Goal: Information Seeking & Learning: Learn about a topic

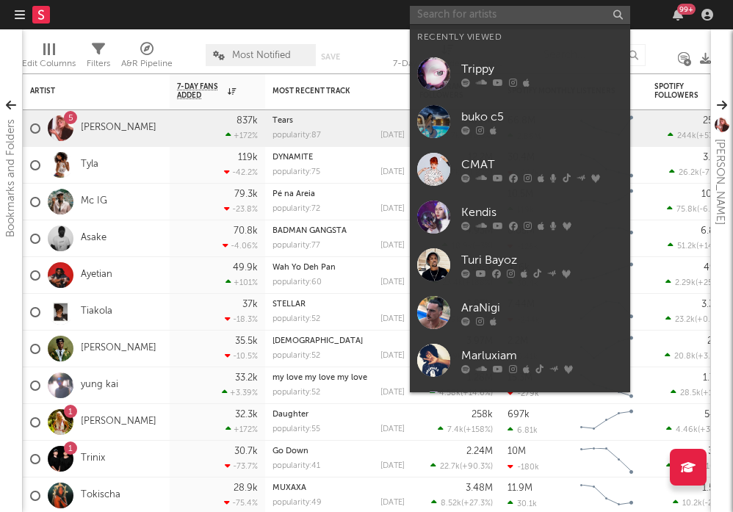
click at [466, 12] on input "text" at bounding box center [520, 15] width 220 height 18
click at [522, 21] on input "text" at bounding box center [520, 15] width 220 height 18
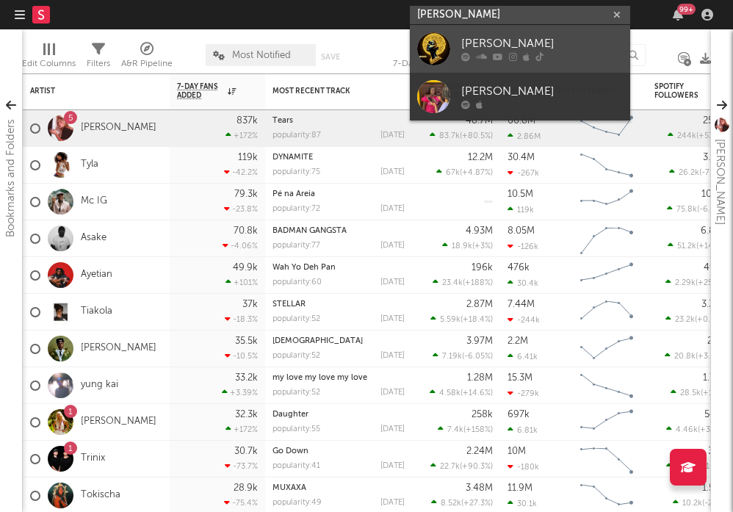
type input "salima chica"
click at [457, 34] on link "SALIMA CHICA" at bounding box center [520, 49] width 220 height 48
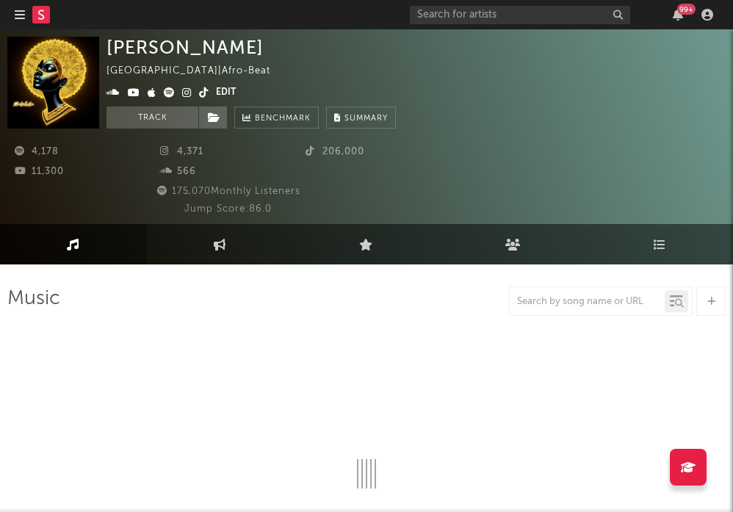
select select "1w"
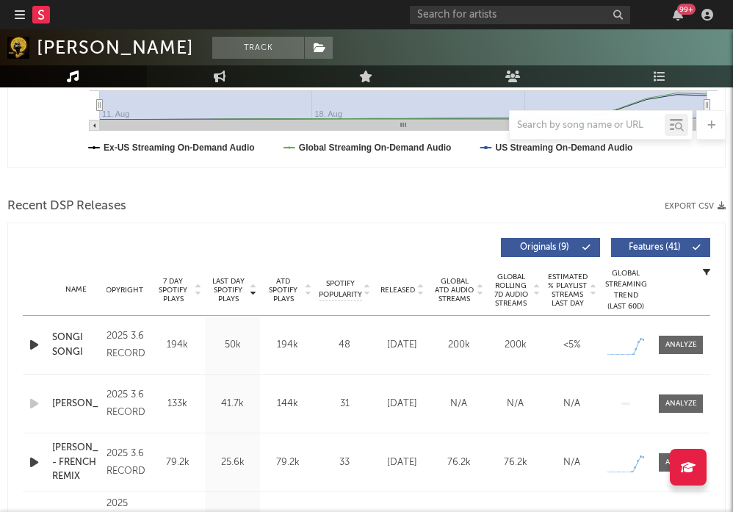
scroll to position [511, 0]
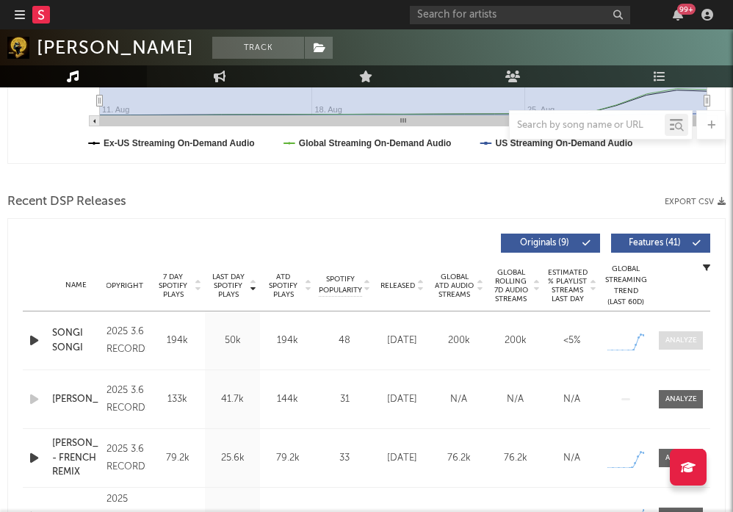
click at [701, 335] on span at bounding box center [681, 340] width 44 height 18
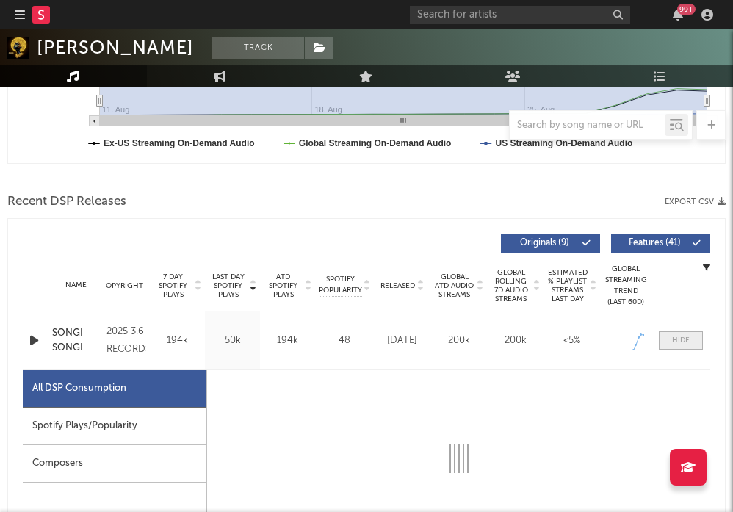
scroll to position [645, 0]
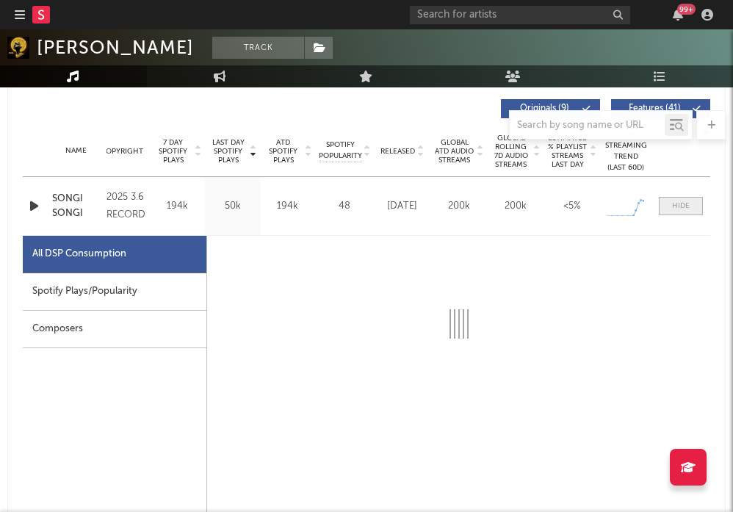
select select "1w"
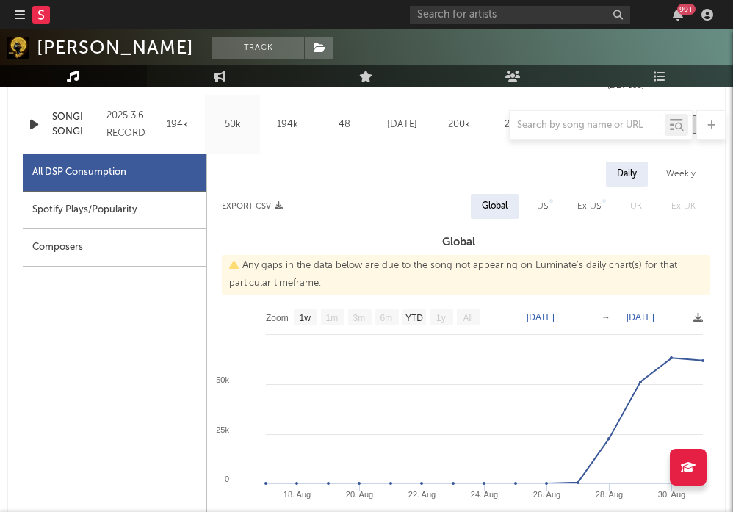
scroll to position [727, 0]
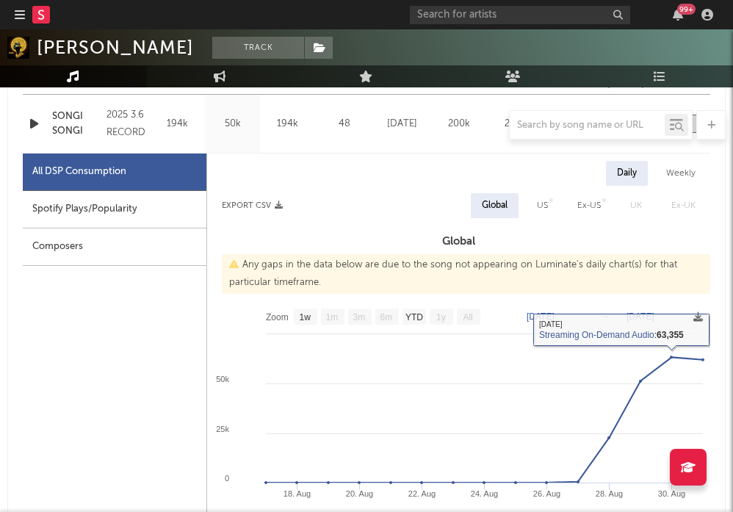
click at [78, 206] on div "Spotify Plays/Popularity" at bounding box center [115, 209] width 184 height 37
select select "1w"
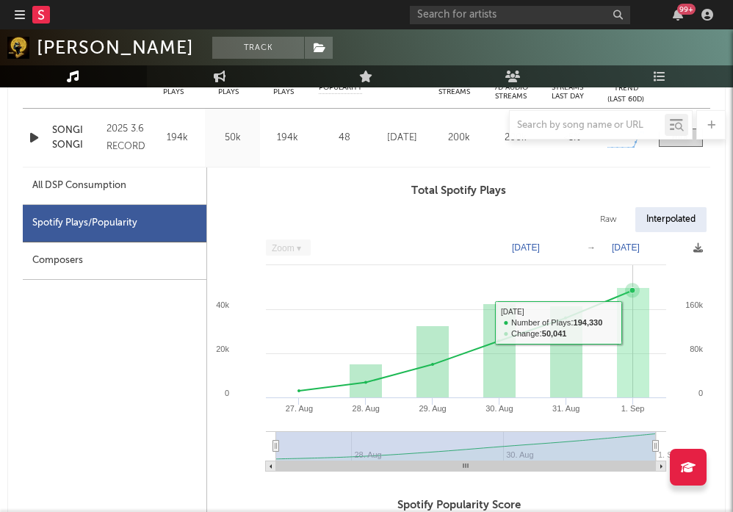
scroll to position [713, 0]
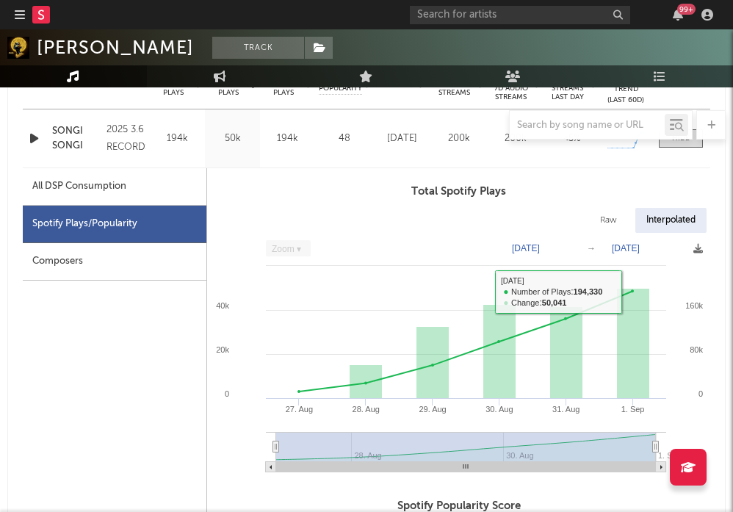
click at [35, 133] on div at bounding box center [366, 124] width 719 height 29
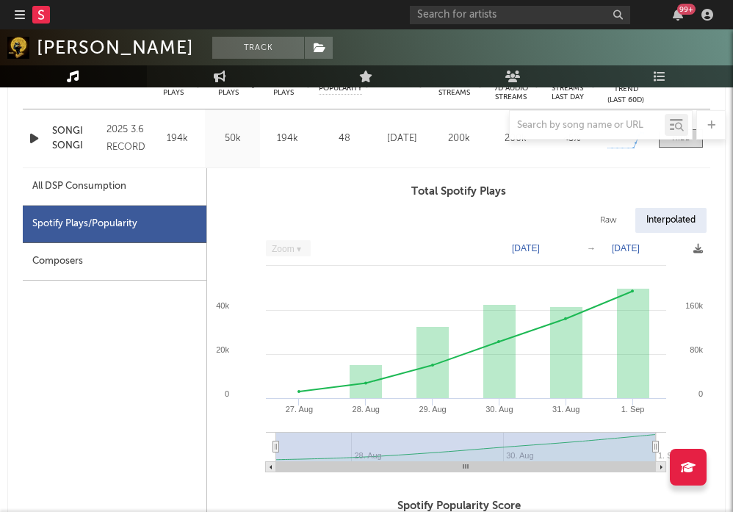
click at [35, 140] on icon "button" at bounding box center [33, 138] width 15 height 18
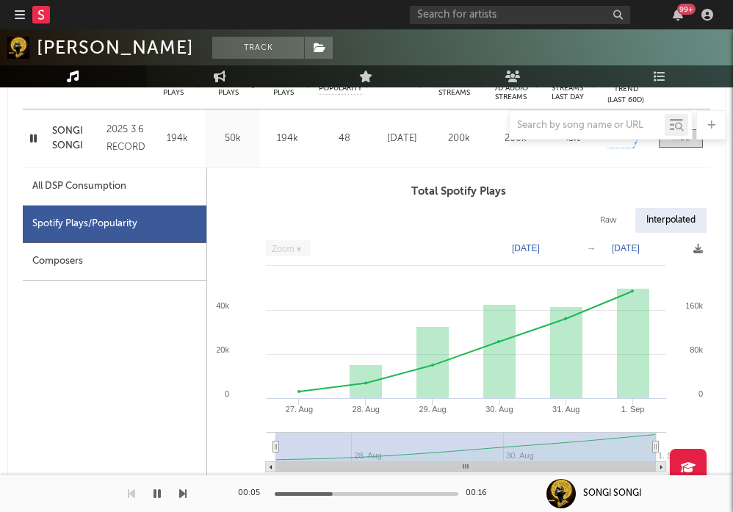
click at [35, 140] on icon "button" at bounding box center [33, 138] width 14 height 18
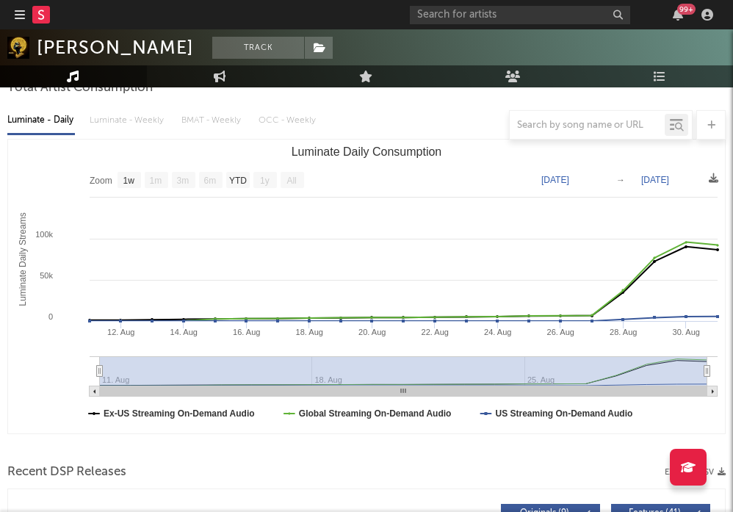
scroll to position [0, 0]
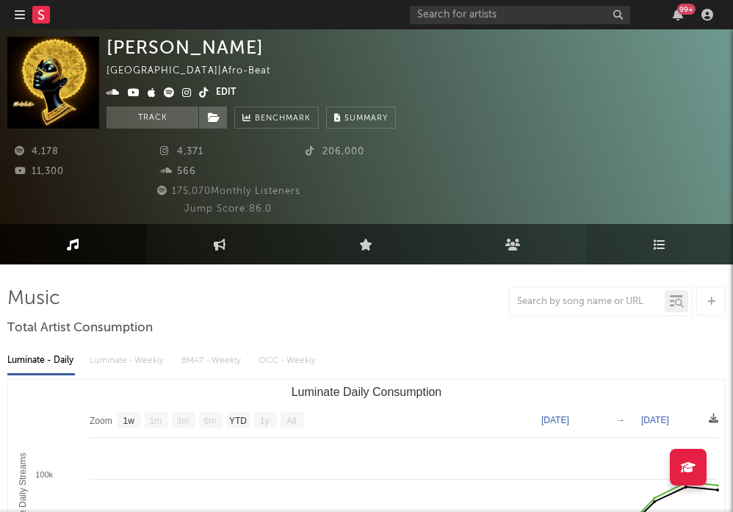
click at [664, 254] on link "Playlists/Charts" at bounding box center [659, 244] width 147 height 40
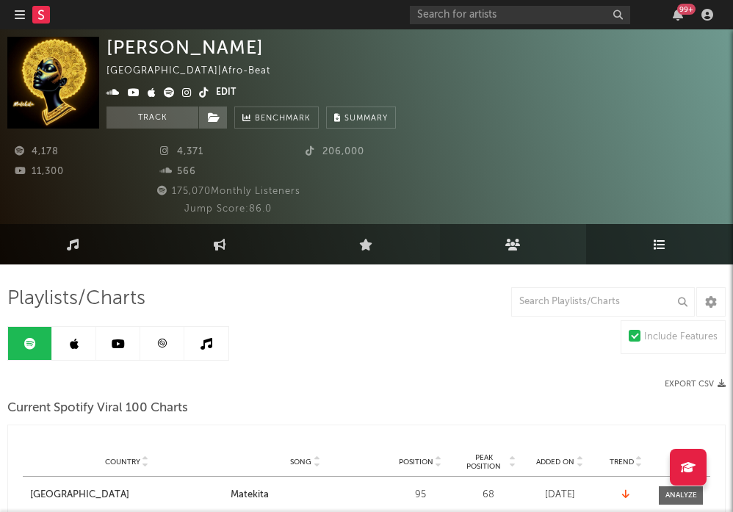
click at [516, 252] on link "Audience" at bounding box center [513, 244] width 147 height 40
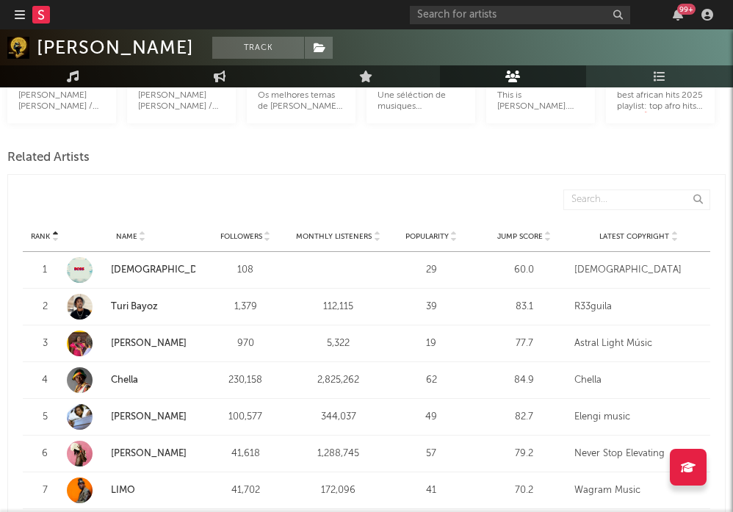
scroll to position [539, 0]
click at [118, 306] on link "Turi Bayoz" at bounding box center [134, 308] width 47 height 10
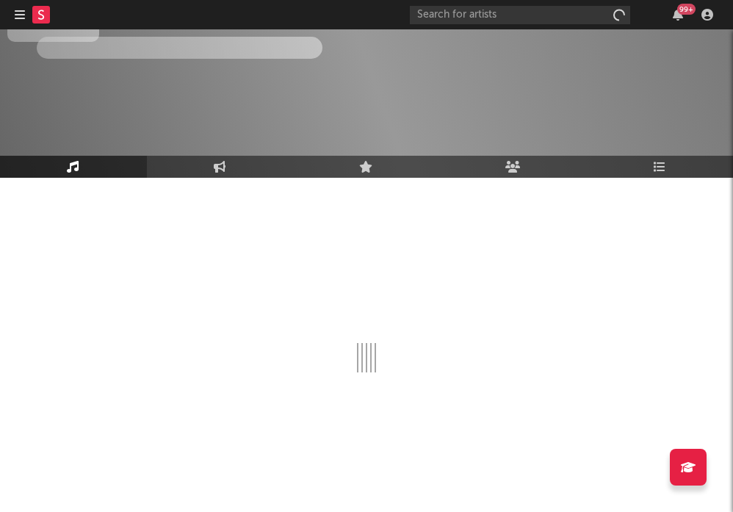
scroll to position [87, 0]
select select "1w"
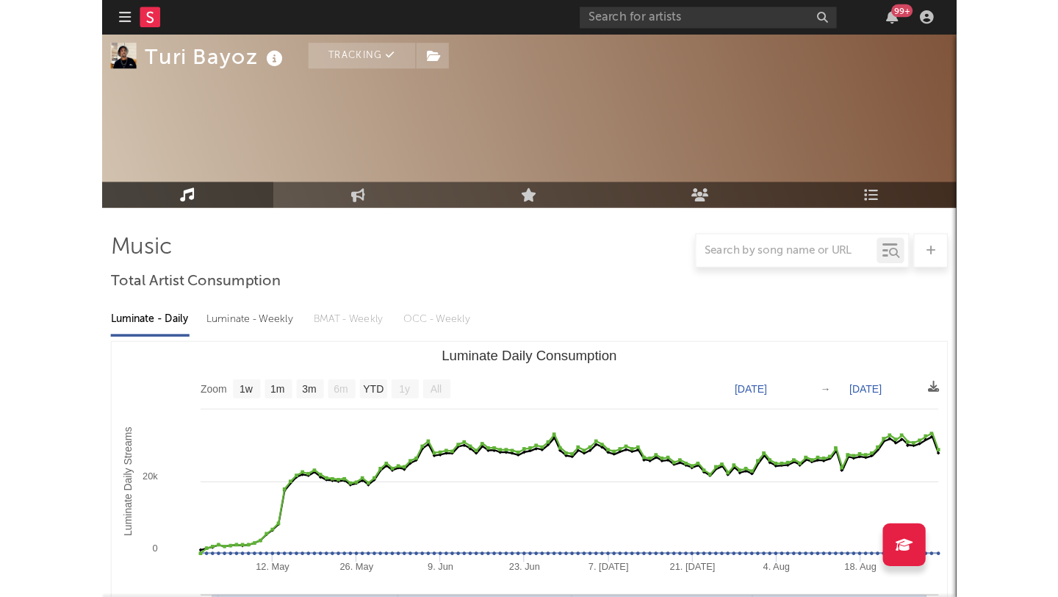
scroll to position [450, 0]
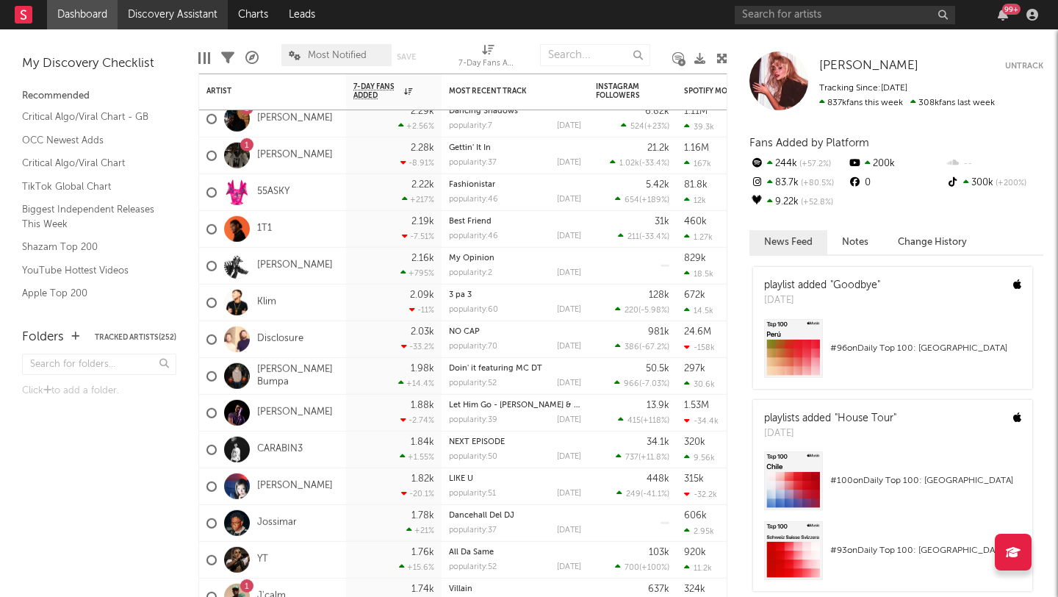
click at [187, 17] on link "Discovery Assistant" at bounding box center [173, 14] width 110 height 29
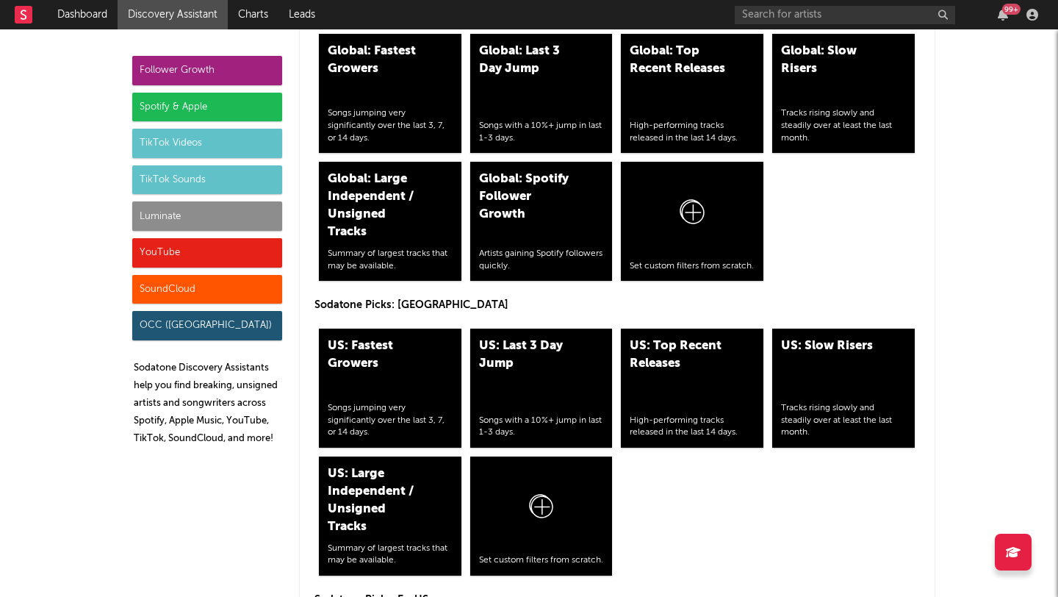
scroll to position [6626, 0]
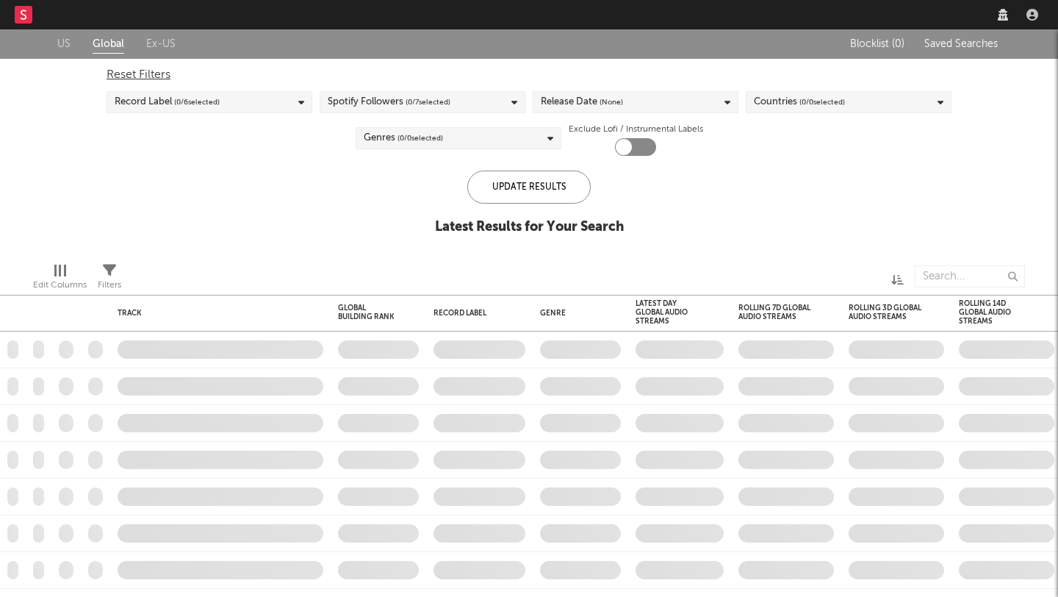
checkbox input "true"
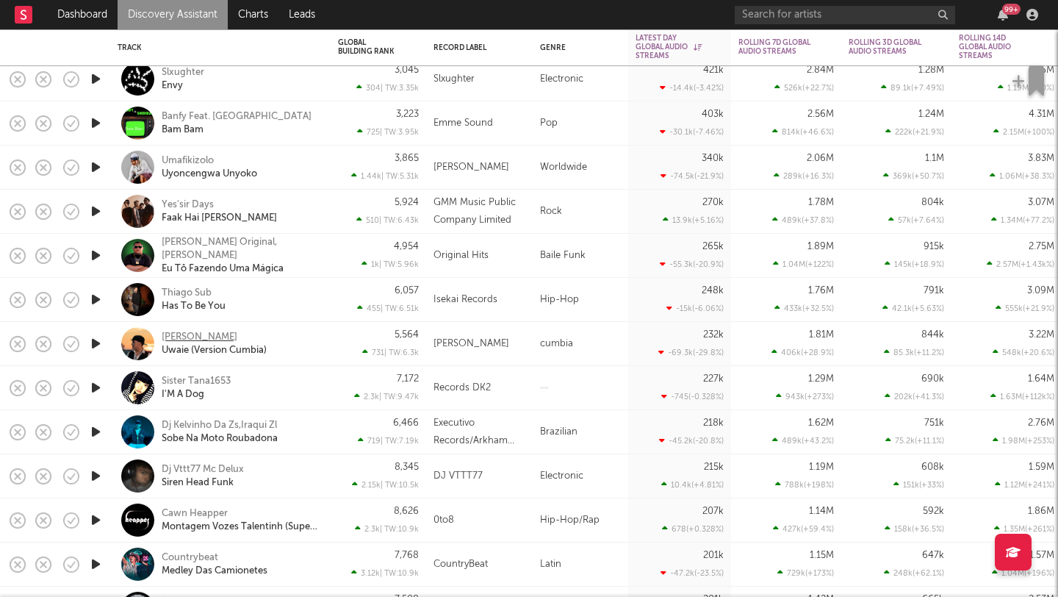
click at [168, 338] on div "Max Carra" at bounding box center [200, 336] width 76 height 13
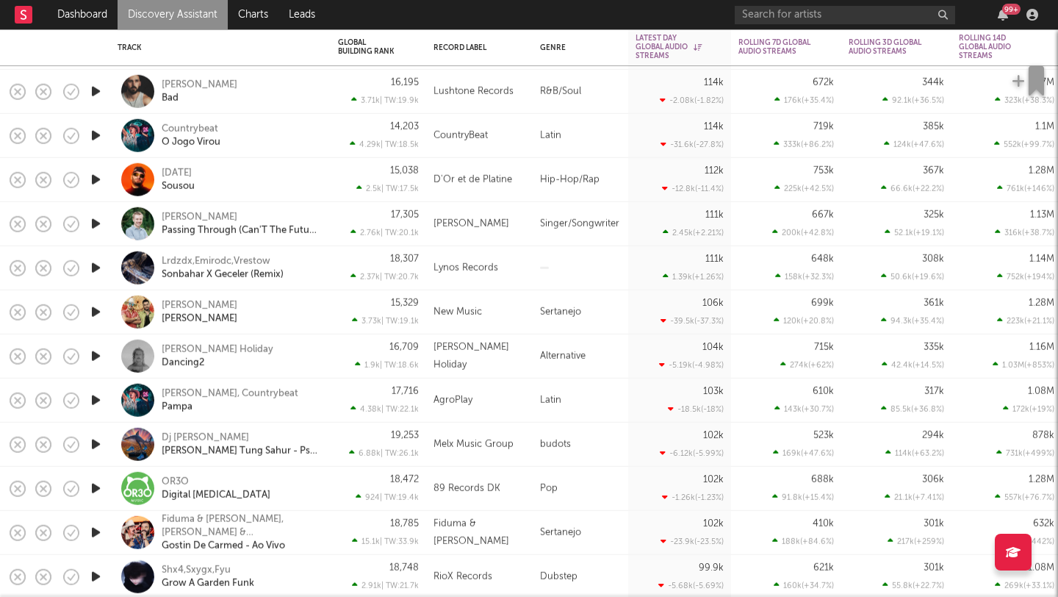
click at [101, 533] on icon "button" at bounding box center [95, 532] width 15 height 18
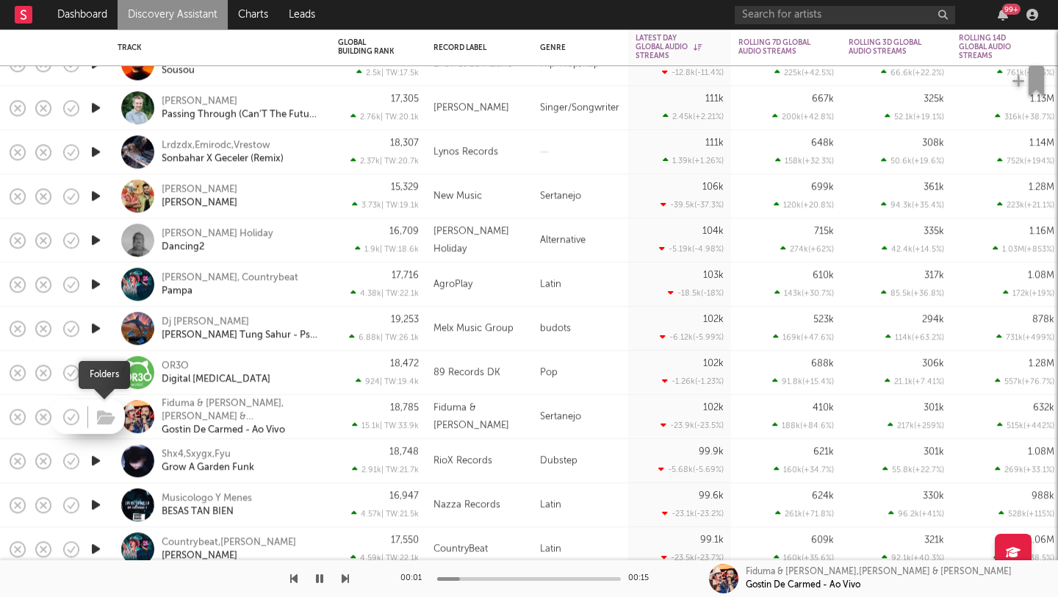
click at [91, 414] on span at bounding box center [104, 416] width 26 height 26
click at [94, 500] on icon "button" at bounding box center [95, 504] width 15 height 18
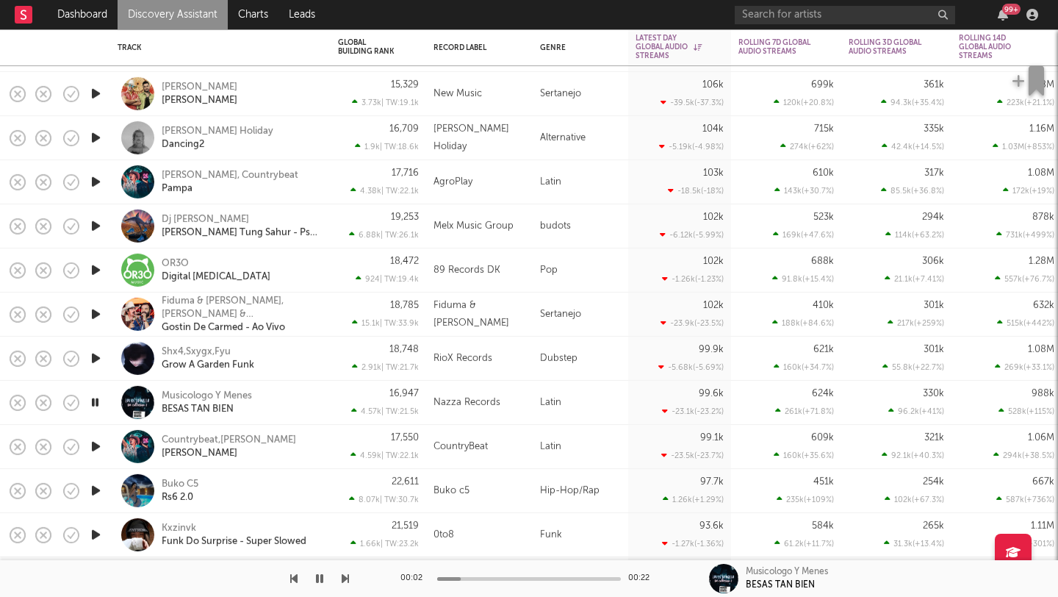
click at [99, 397] on icon "button" at bounding box center [95, 402] width 14 height 18
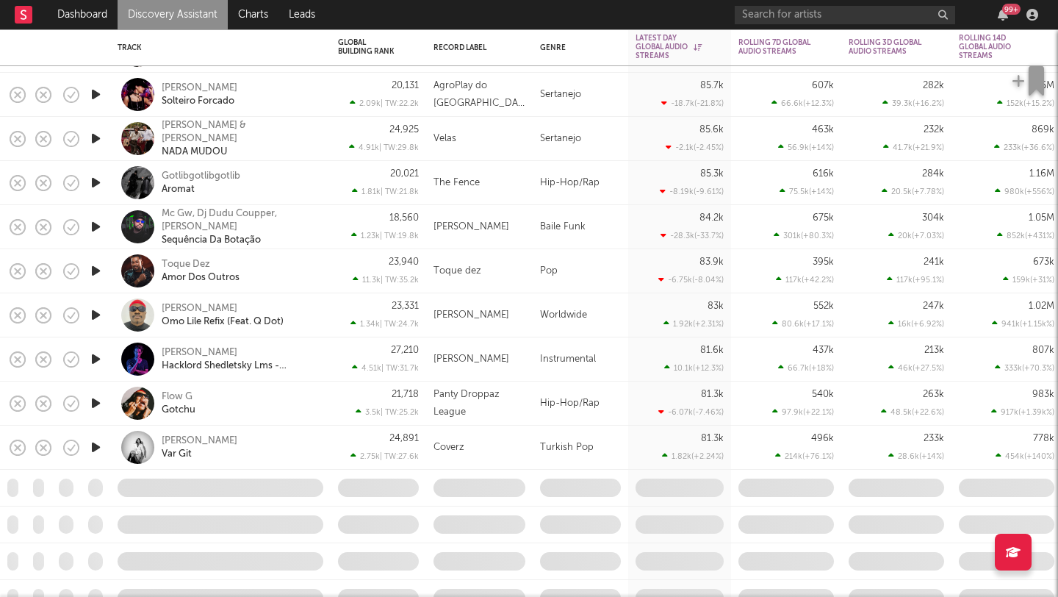
click at [93, 406] on icon "button" at bounding box center [95, 403] width 15 height 18
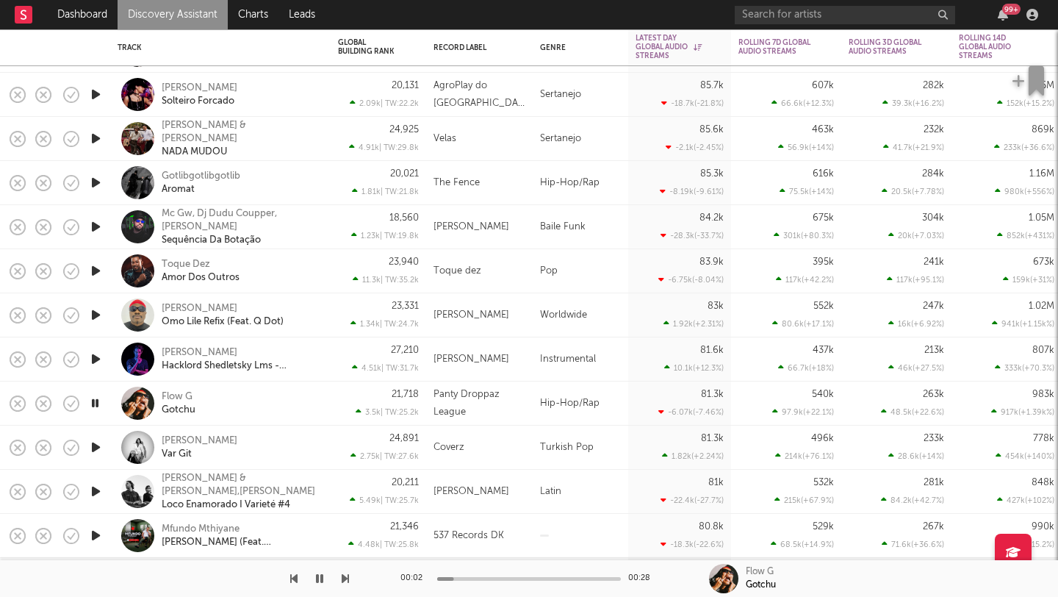
click at [93, 406] on icon "button" at bounding box center [95, 403] width 14 height 18
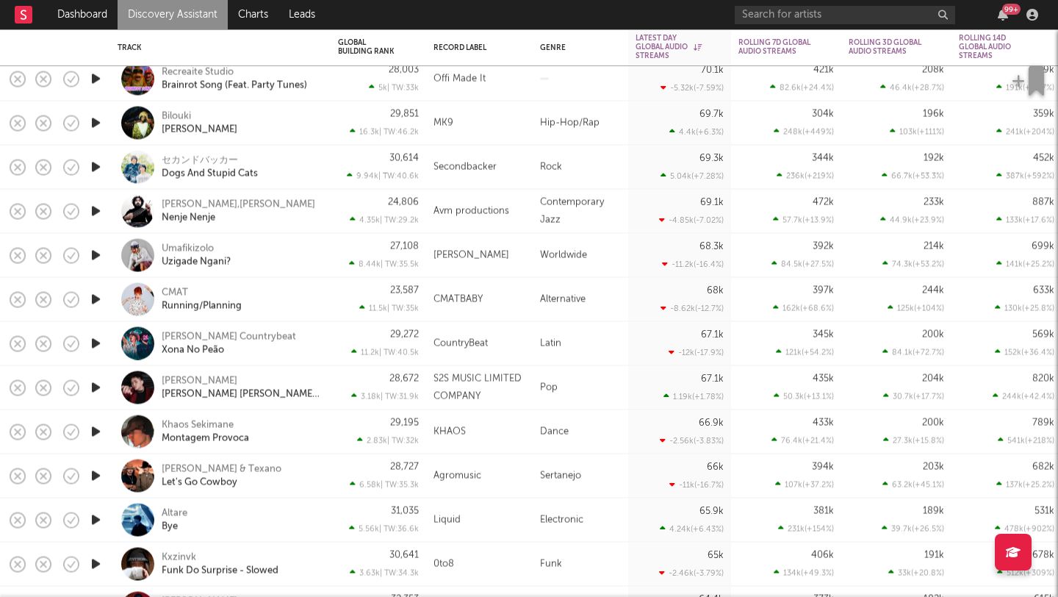
click at [100, 524] on icon "button" at bounding box center [95, 520] width 15 height 18
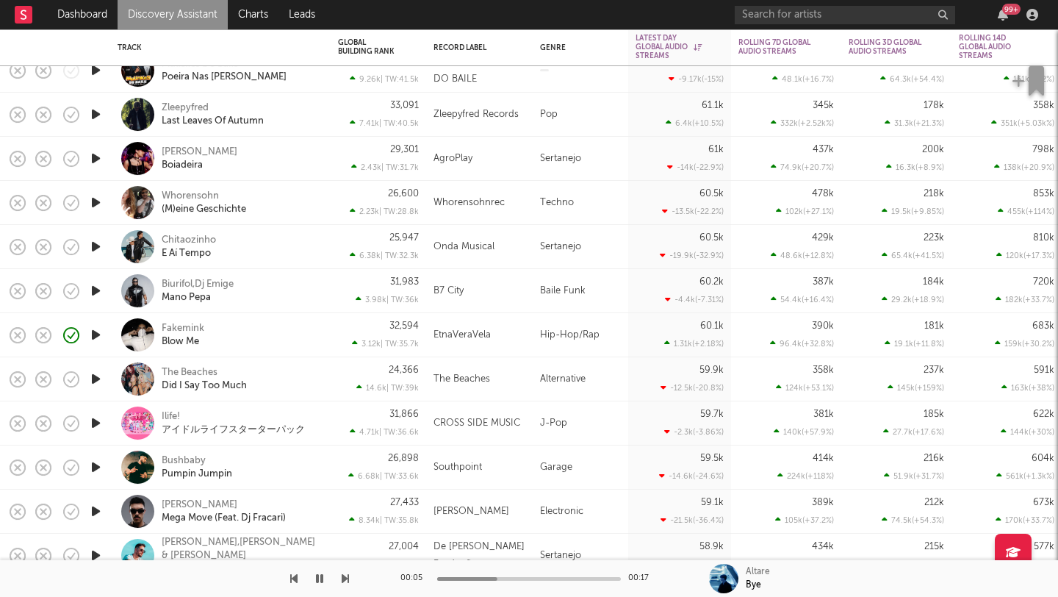
click at [94, 469] on icon "button" at bounding box center [95, 467] width 15 height 18
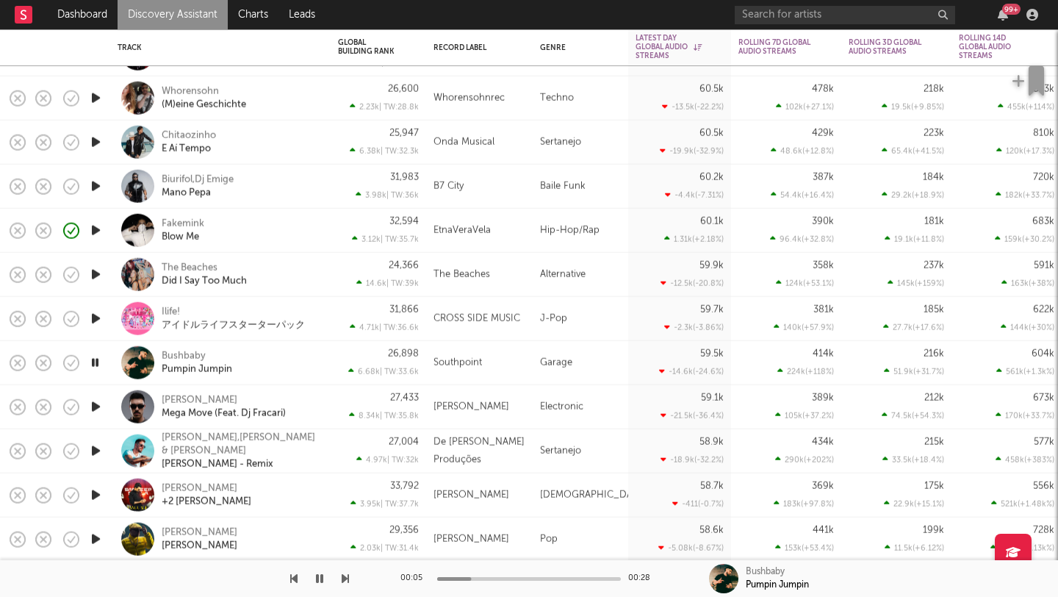
click at [266, 369] on div "Bushbaby Pumpin Jumpin" at bounding box center [241, 362] width 158 height 26
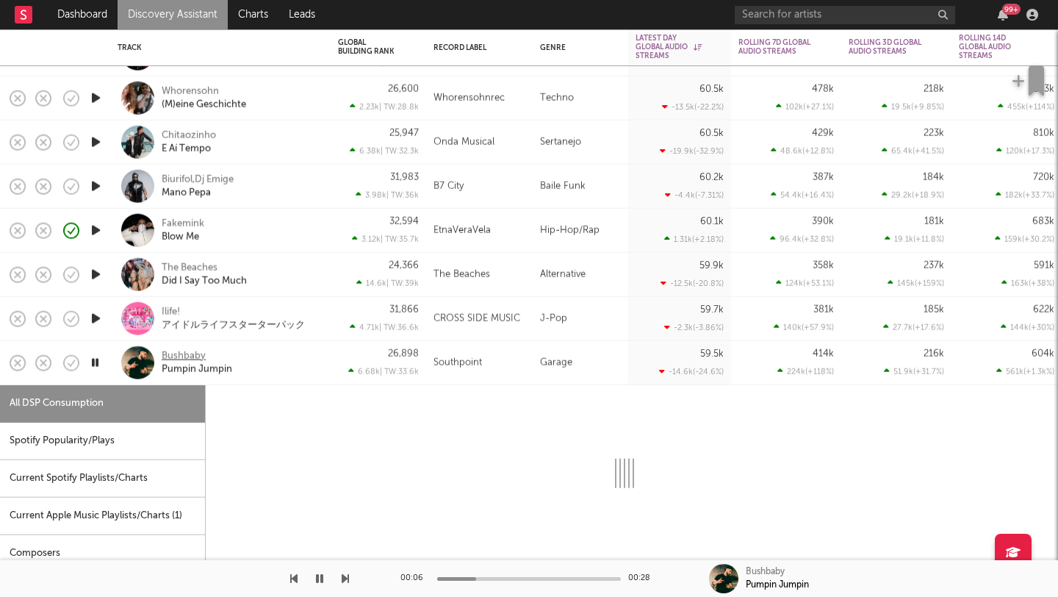
select select "1w"
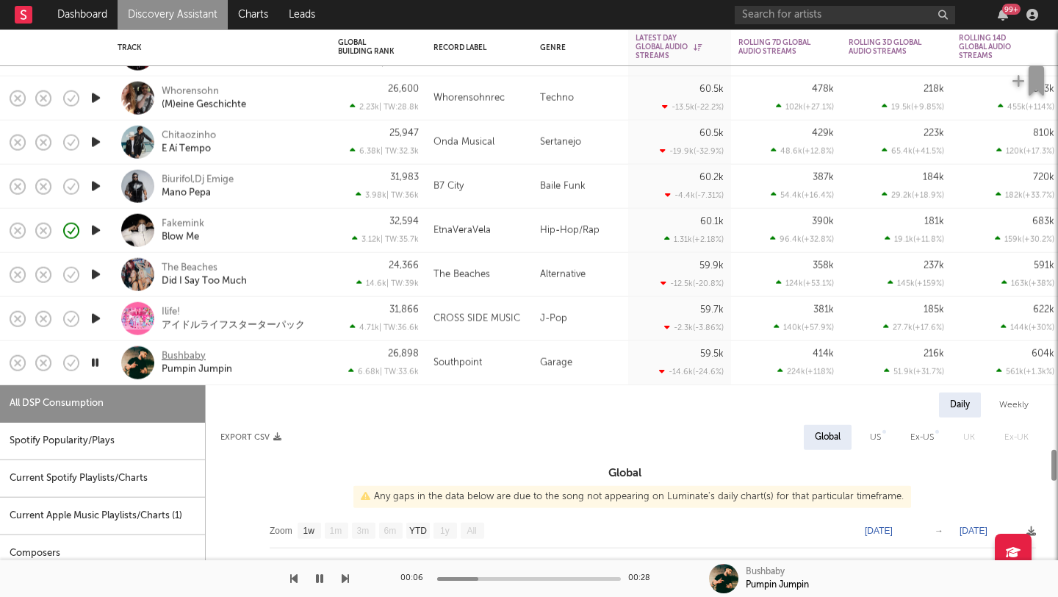
click at [179, 356] on div "Bushbaby" at bounding box center [184, 355] width 44 height 13
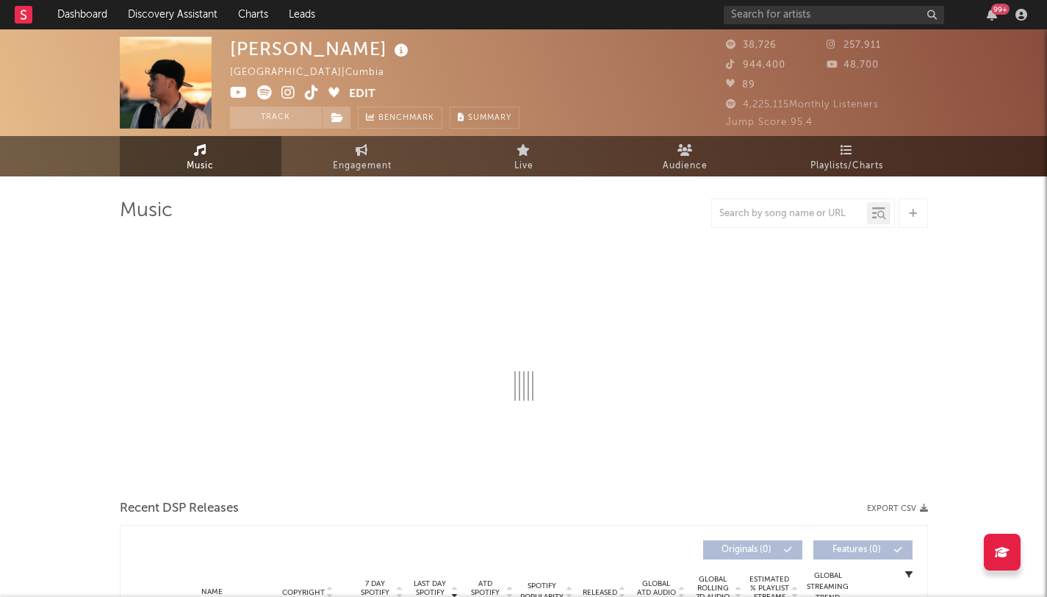
select select "6m"
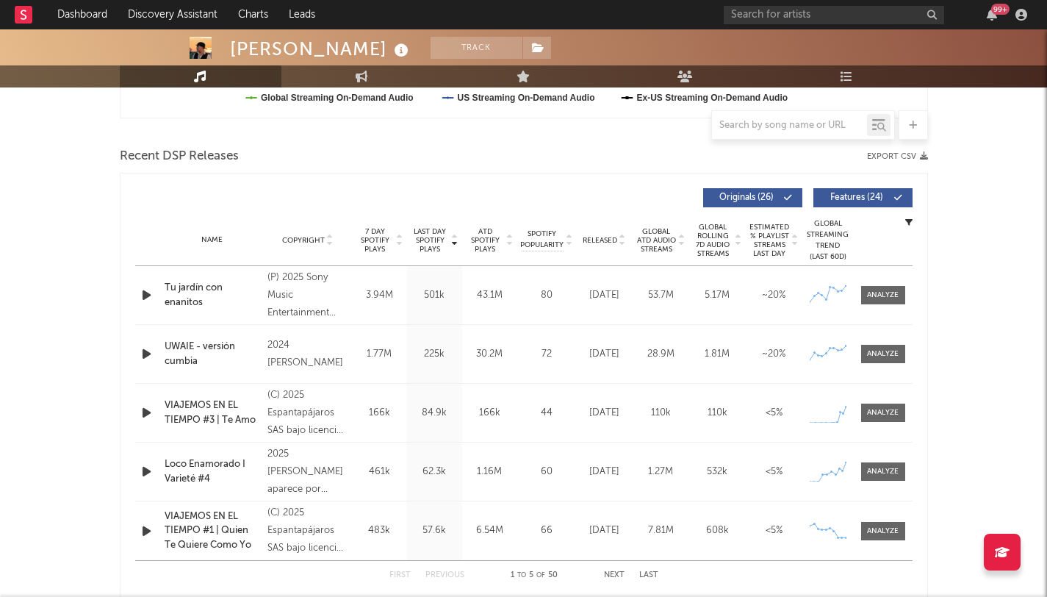
scroll to position [516, 0]
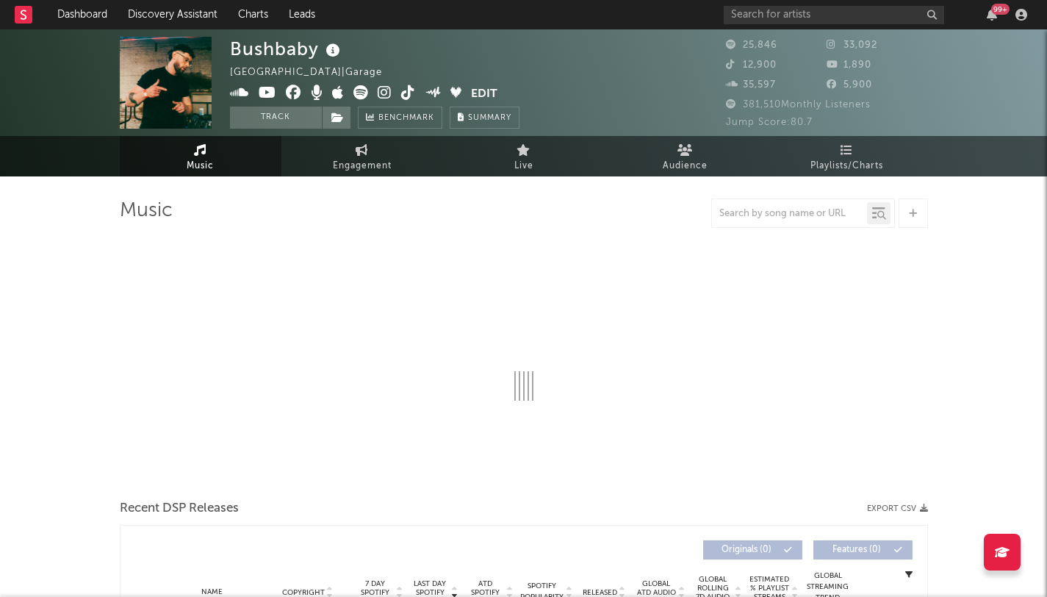
select select "6m"
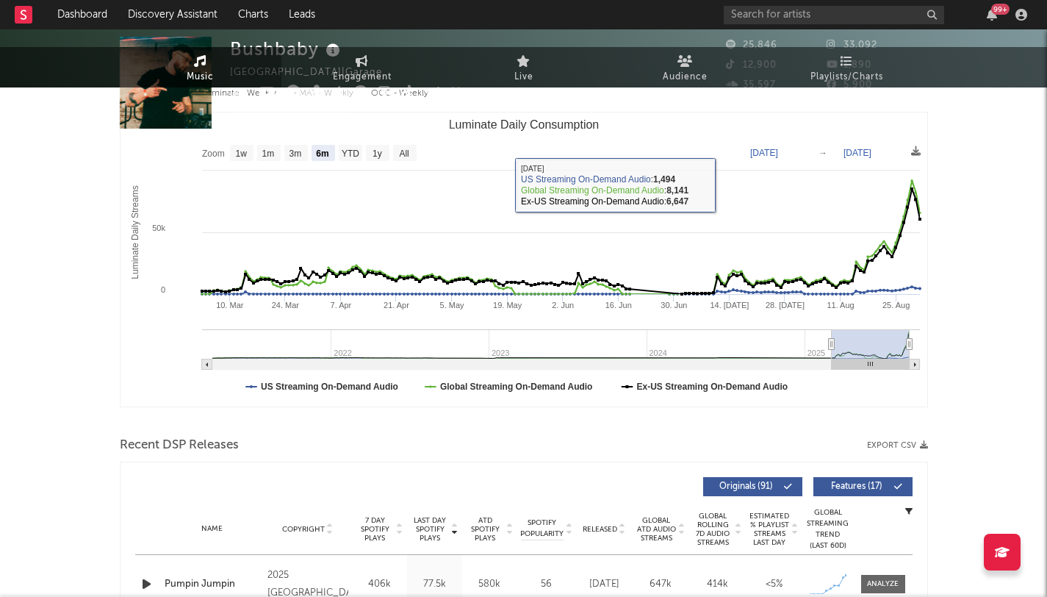
scroll to position [477, 0]
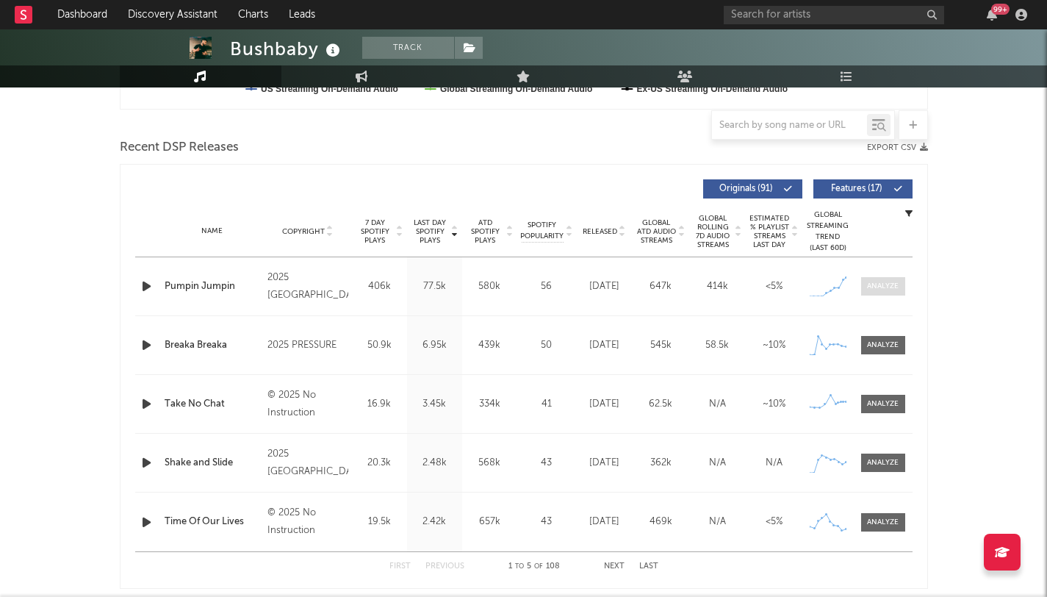
click at [877, 290] on div at bounding box center [883, 286] width 32 height 11
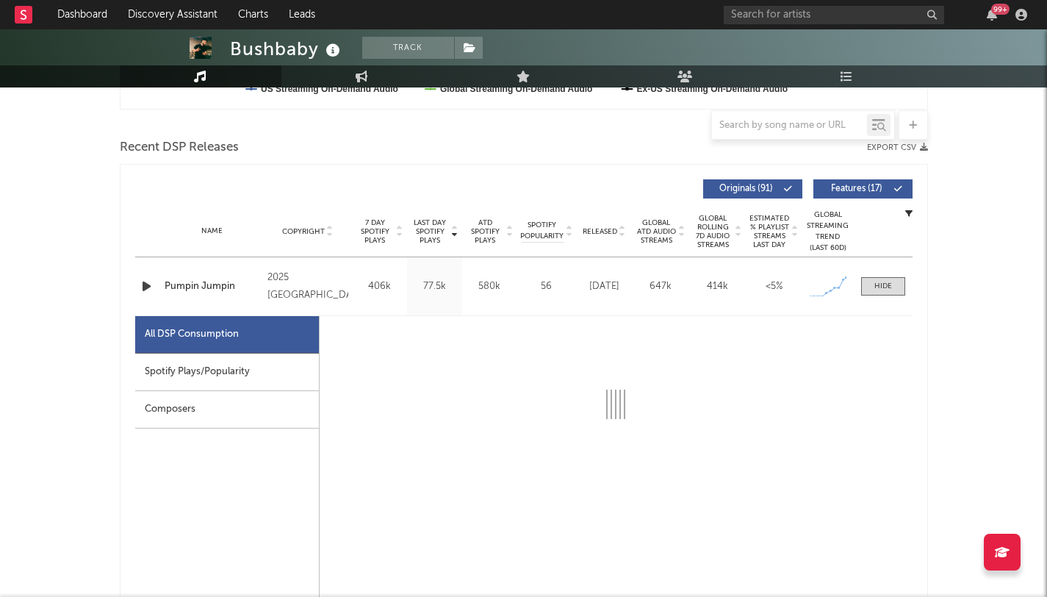
click at [170, 370] on div "Spotify Plays/Popularity" at bounding box center [227, 371] width 184 height 37
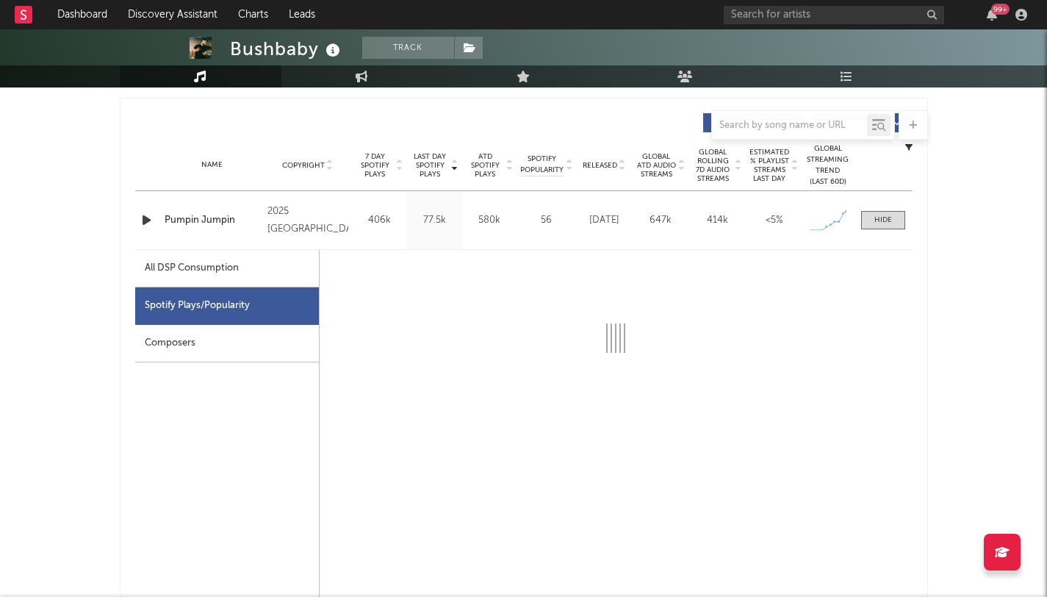
scroll to position [607, 0]
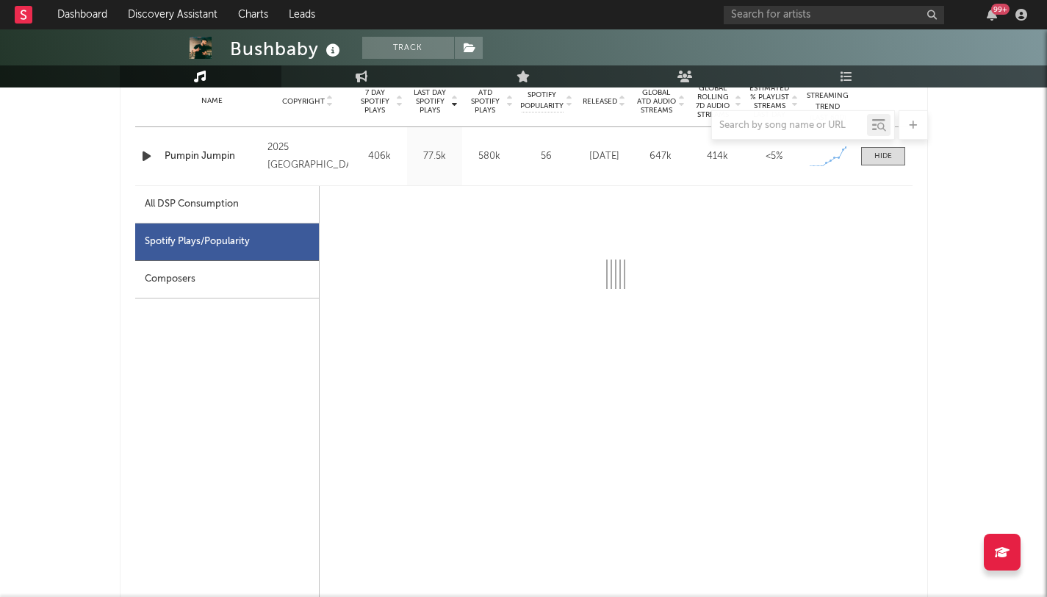
select select "1w"
